Goal: Communication & Community: Connect with others

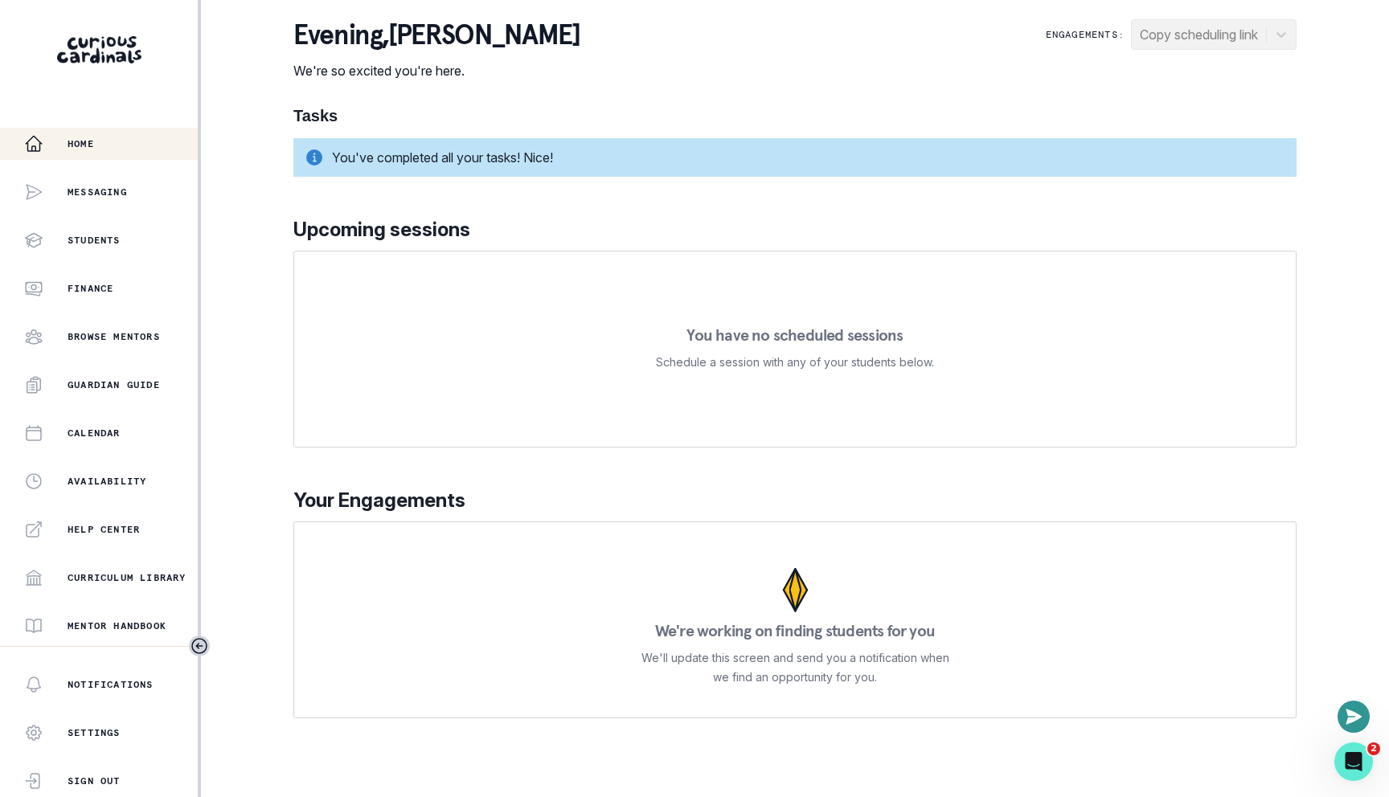
click at [986, 67] on div "evening , [PERSON_NAME] We're so excited you're here. Engagements: Copy schedul…" at bounding box center [794, 49] width 1003 height 61
